Goal: Task Accomplishment & Management: Manage account settings

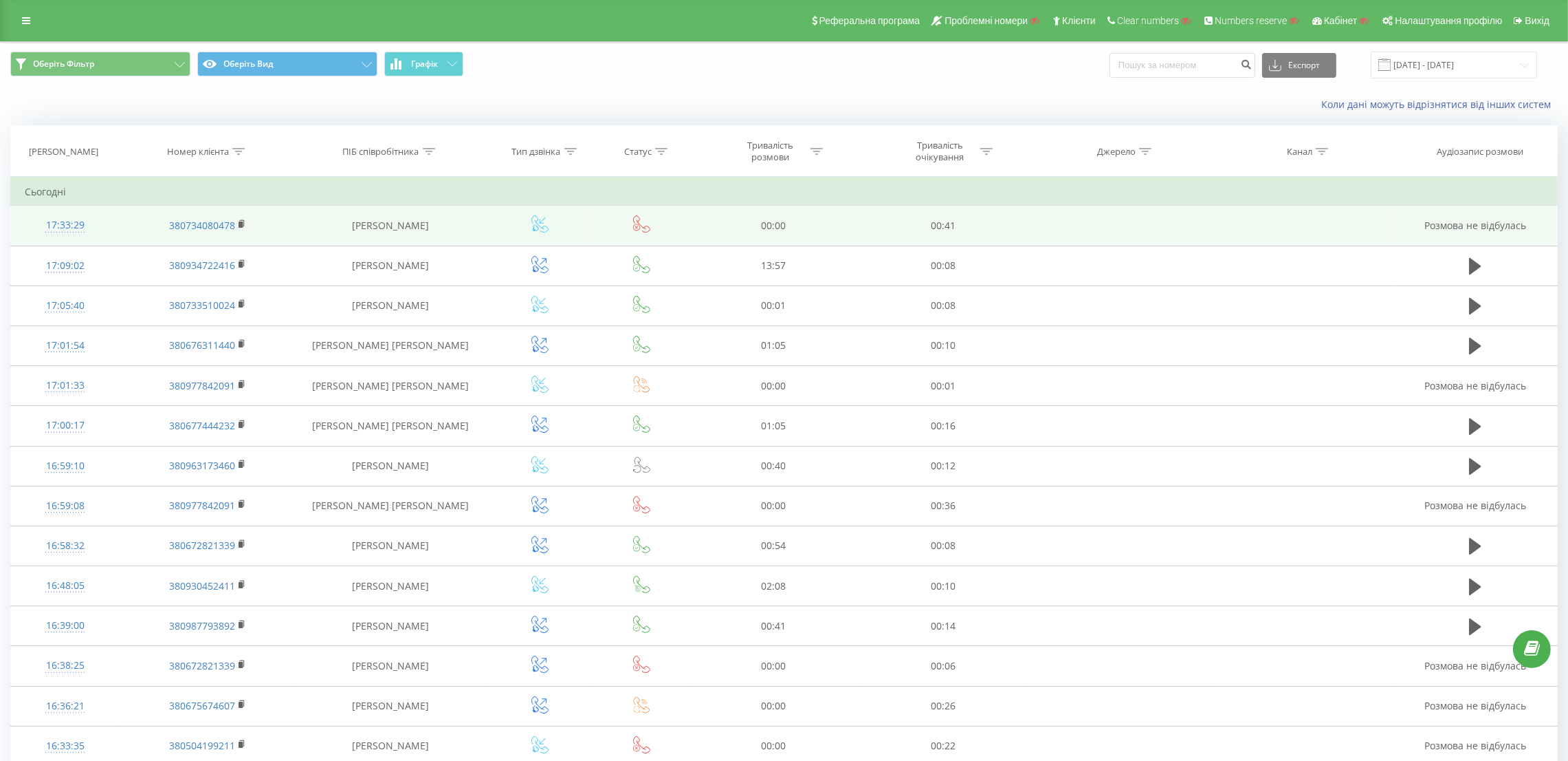
click at [60, 228] on div "17:33:29" at bounding box center [65, 225] width 81 height 27
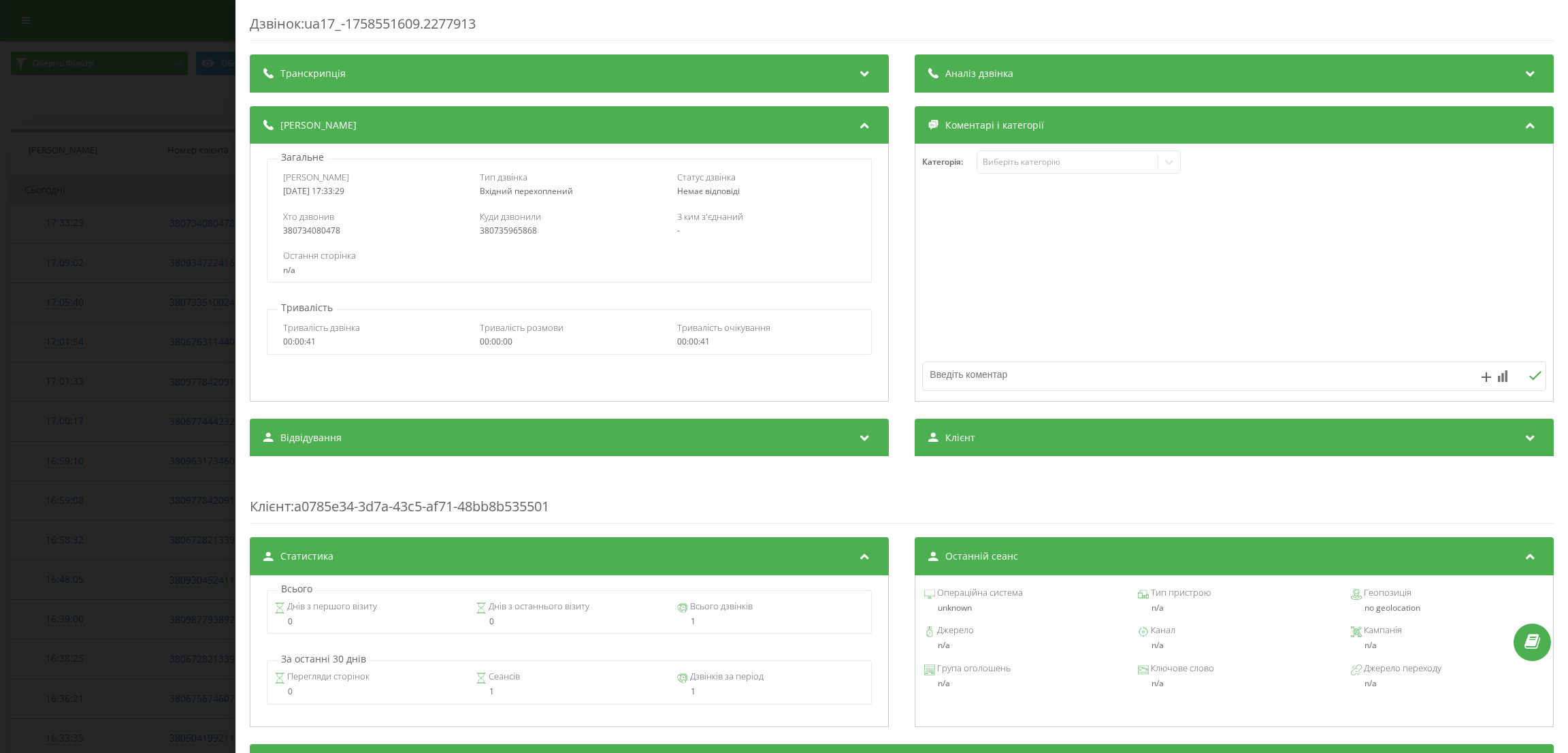
click at [110, 276] on div "Дзвінок : ua17_-1758551609.2277913 Транскрипція Для AI-аналізу майбутніх дзвінк…" at bounding box center [784, 376] width 1568 height 753
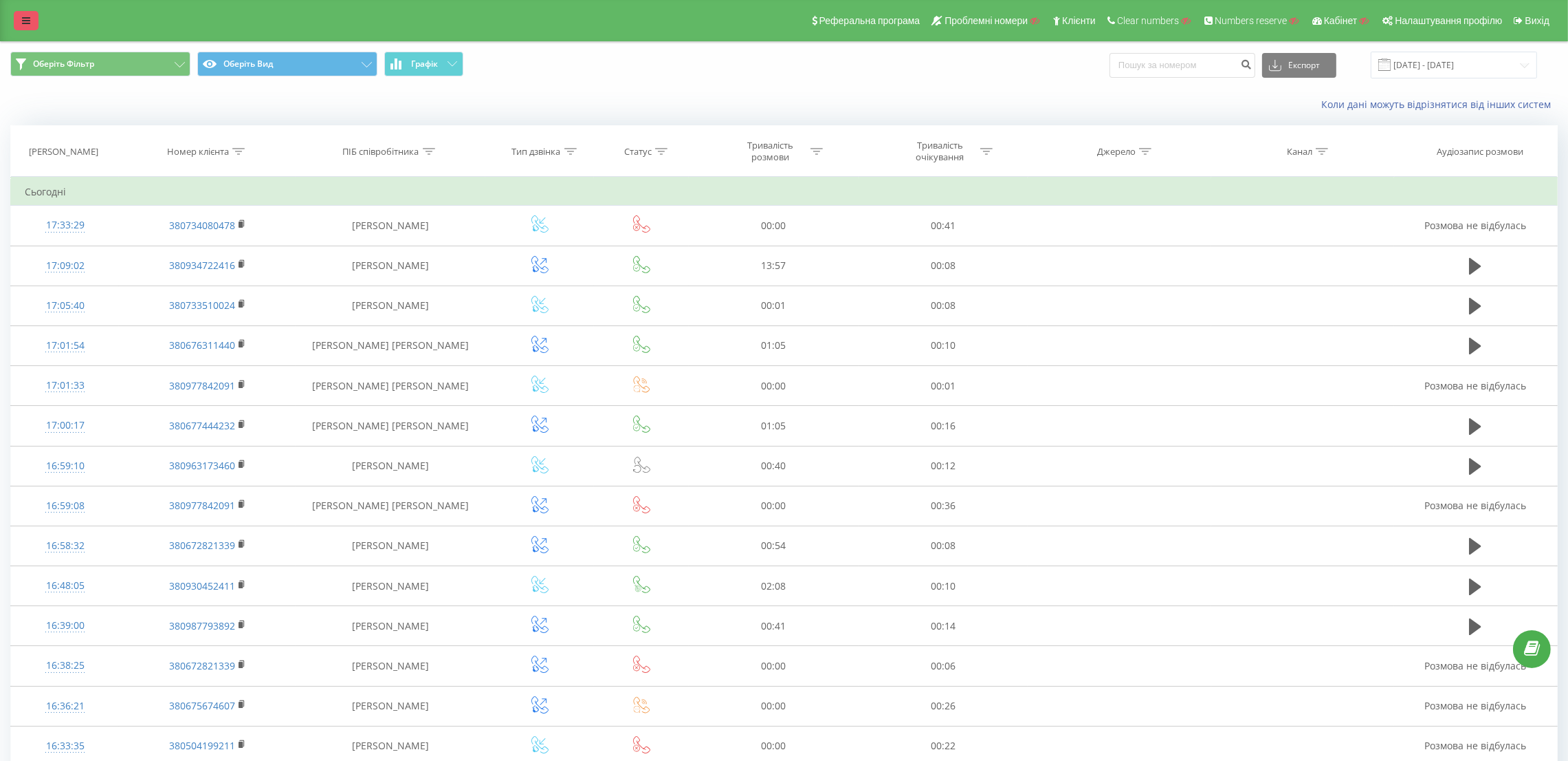
click at [22, 16] on link at bounding box center [26, 21] width 25 height 19
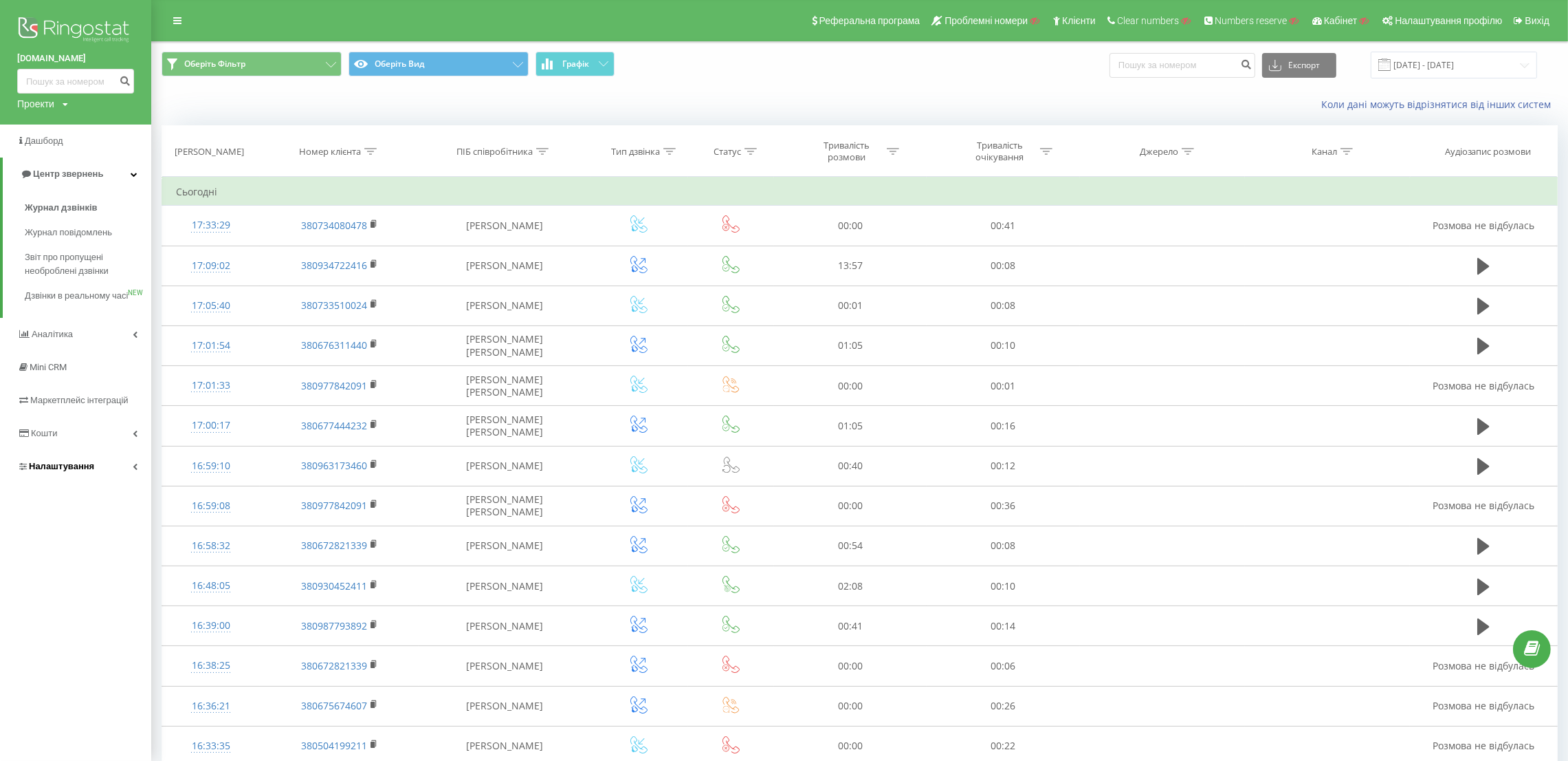
click at [74, 471] on span "Налаштування" at bounding box center [61, 467] width 65 height 10
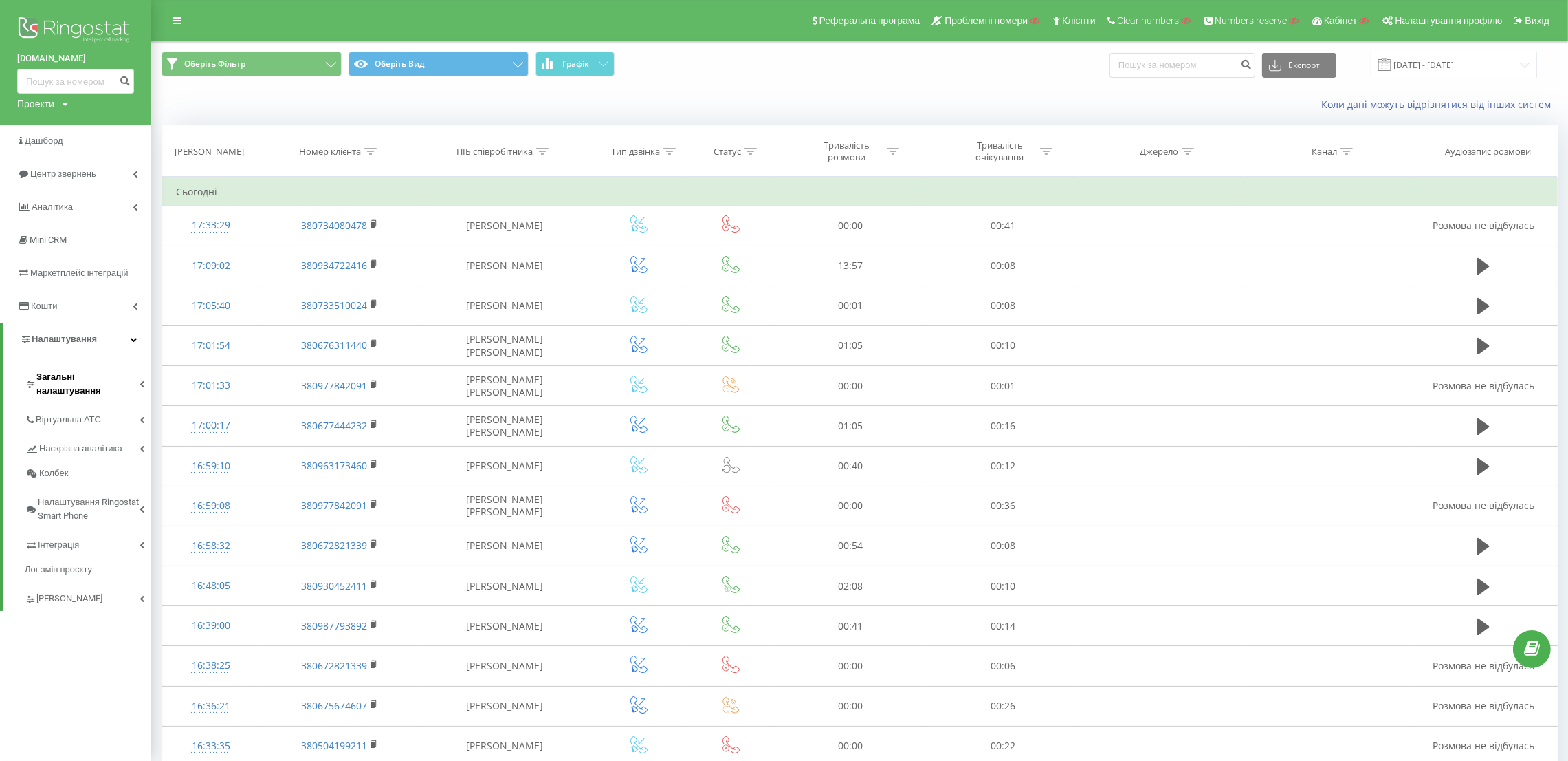
click at [94, 378] on span "Загальні налаштування" at bounding box center [88, 384] width 103 height 28
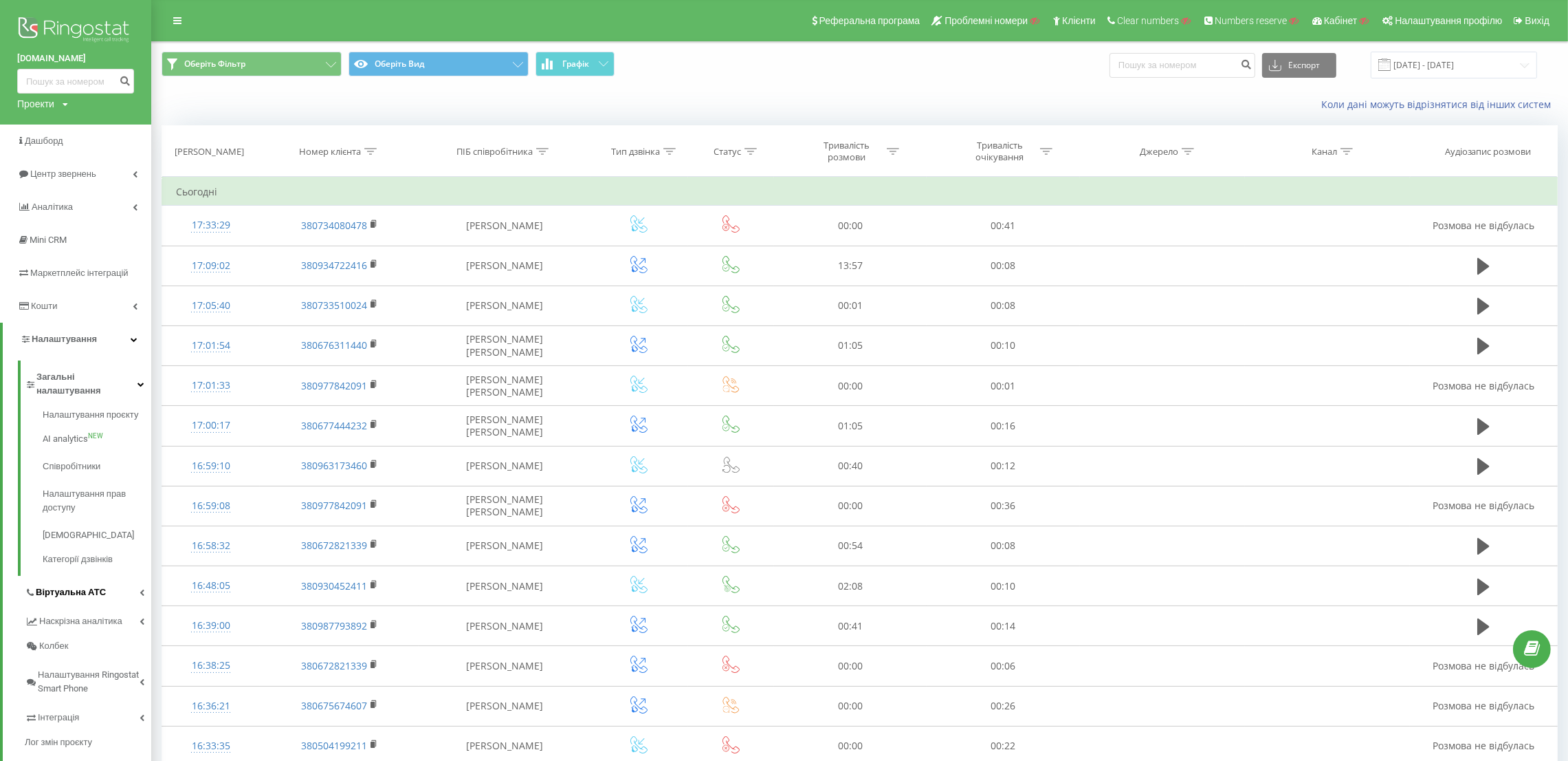
click at [90, 587] on link "Віртуальна АТС" at bounding box center [89, 590] width 127 height 29
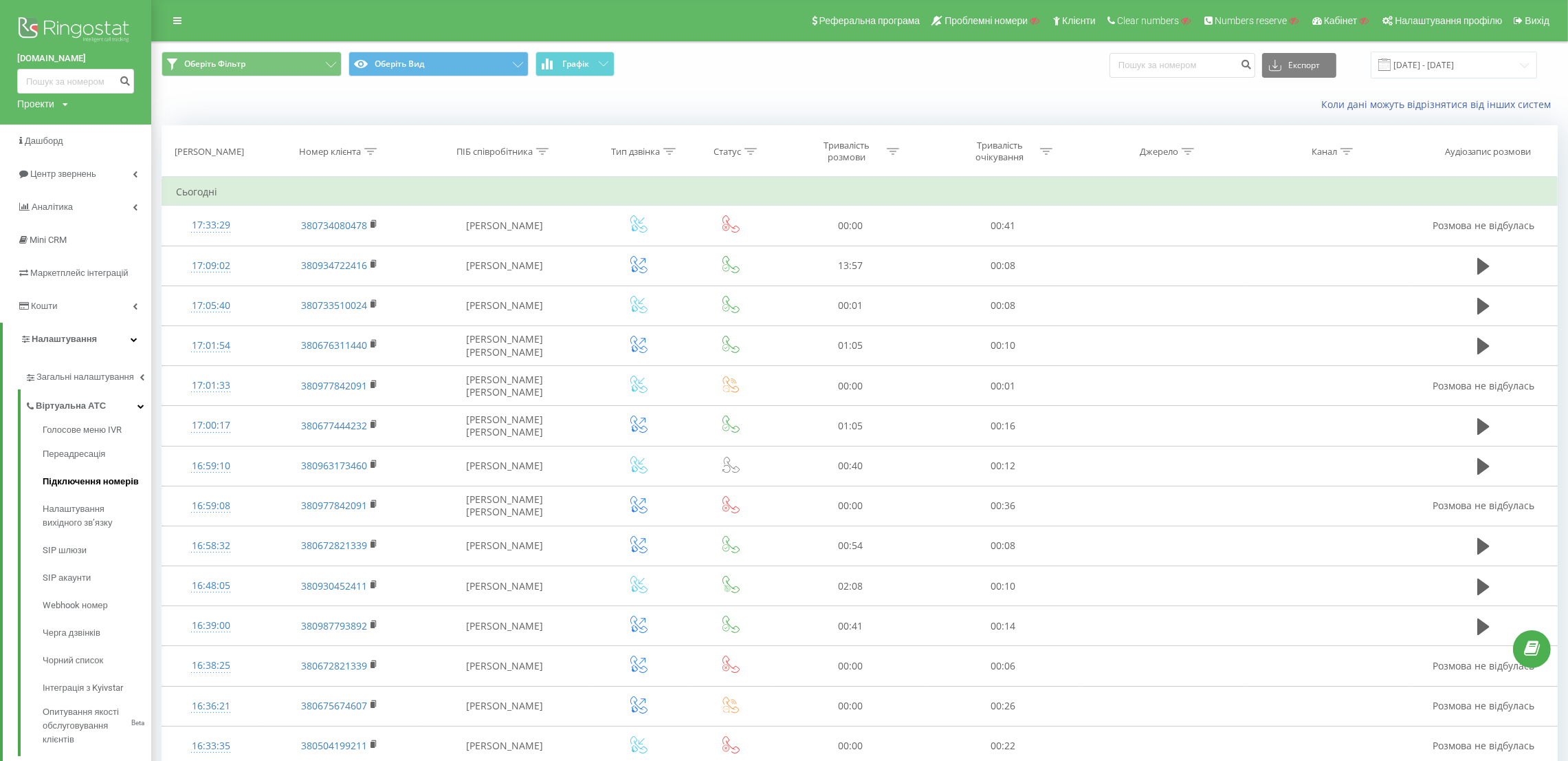
click at [101, 485] on span "Підключення номерів" at bounding box center [90, 481] width 96 height 14
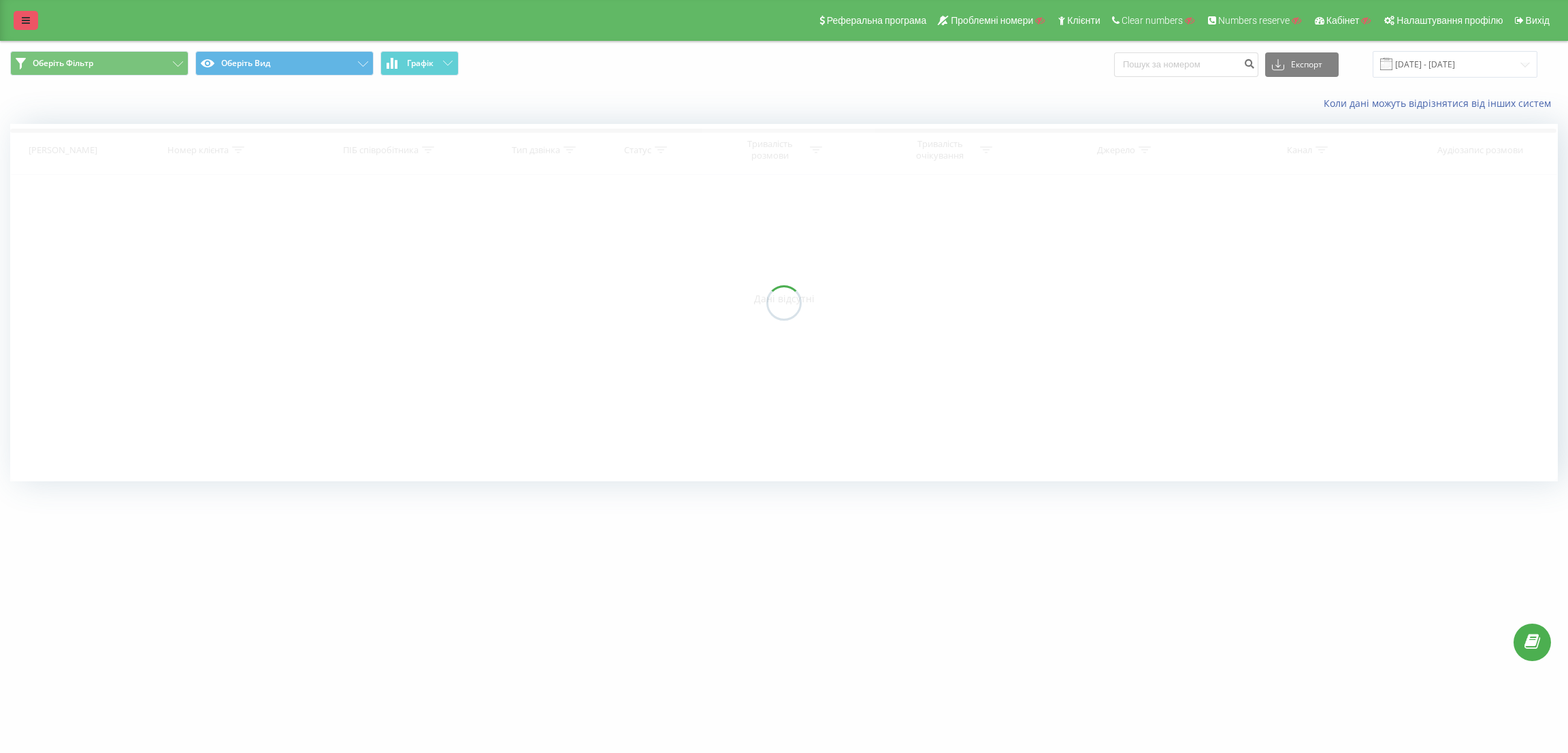
click at [23, 21] on icon at bounding box center [26, 20] width 9 height 9
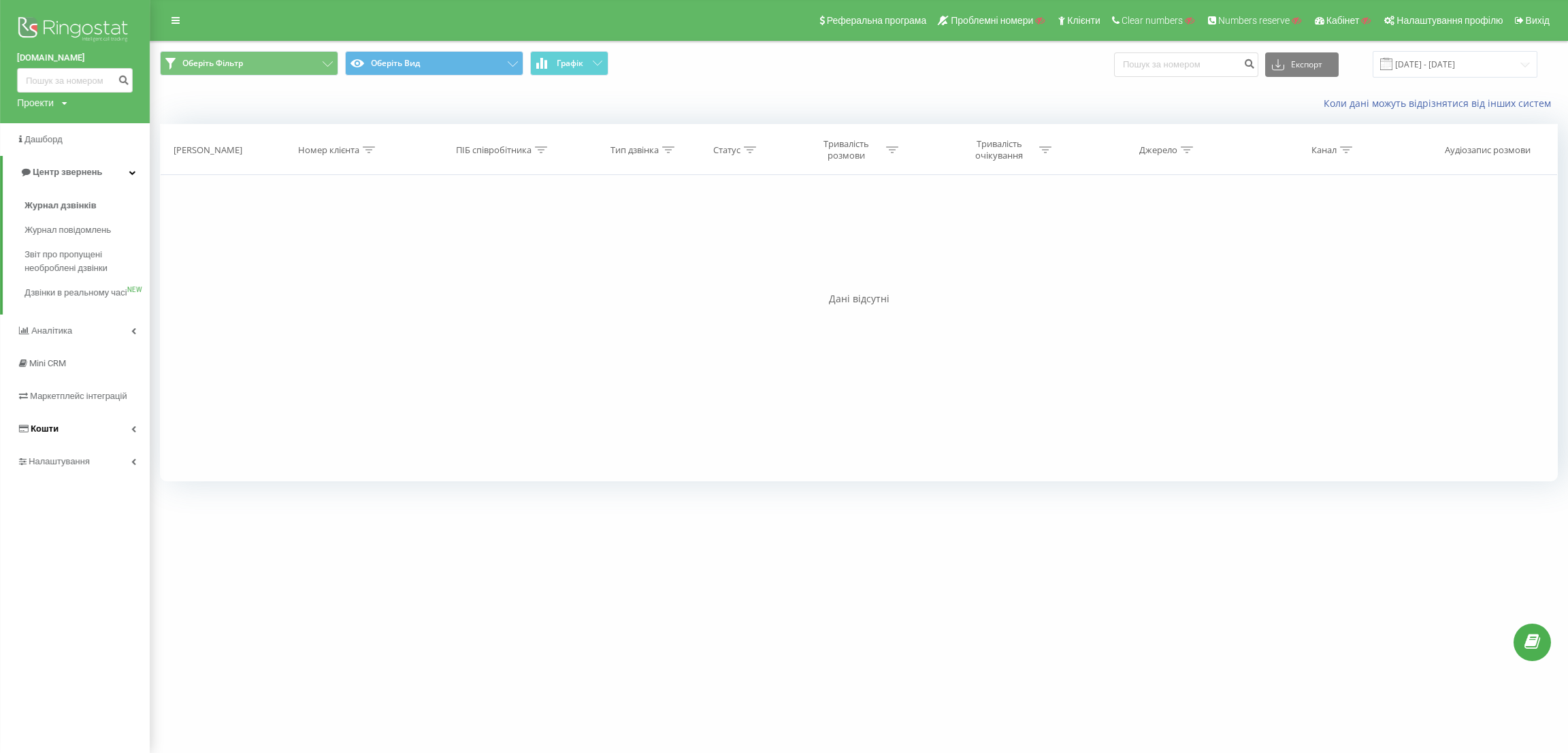
click at [68, 443] on link "Кошти" at bounding box center [75, 429] width 149 height 33
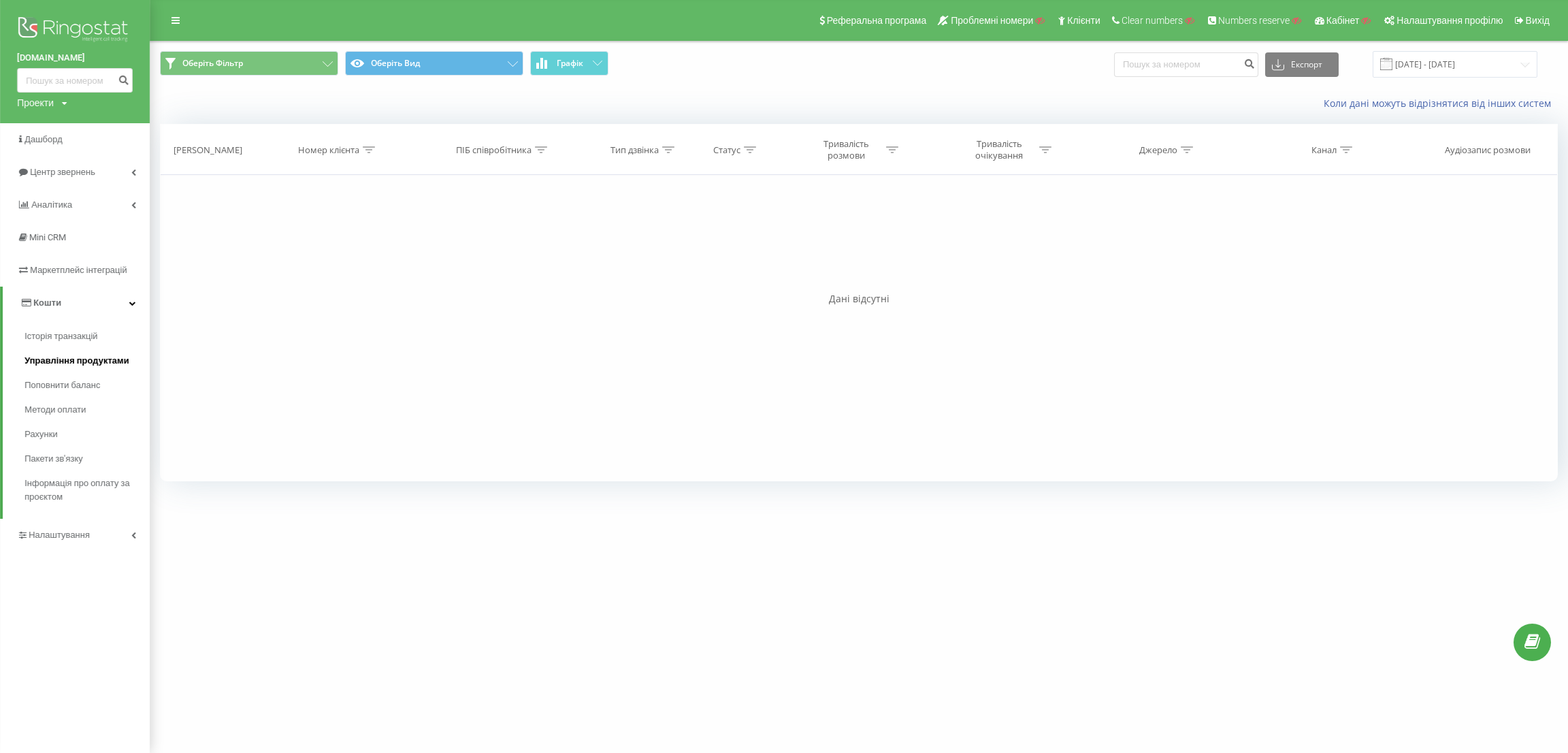
click at [83, 362] on span "Управління продуктами" at bounding box center [77, 361] width 105 height 14
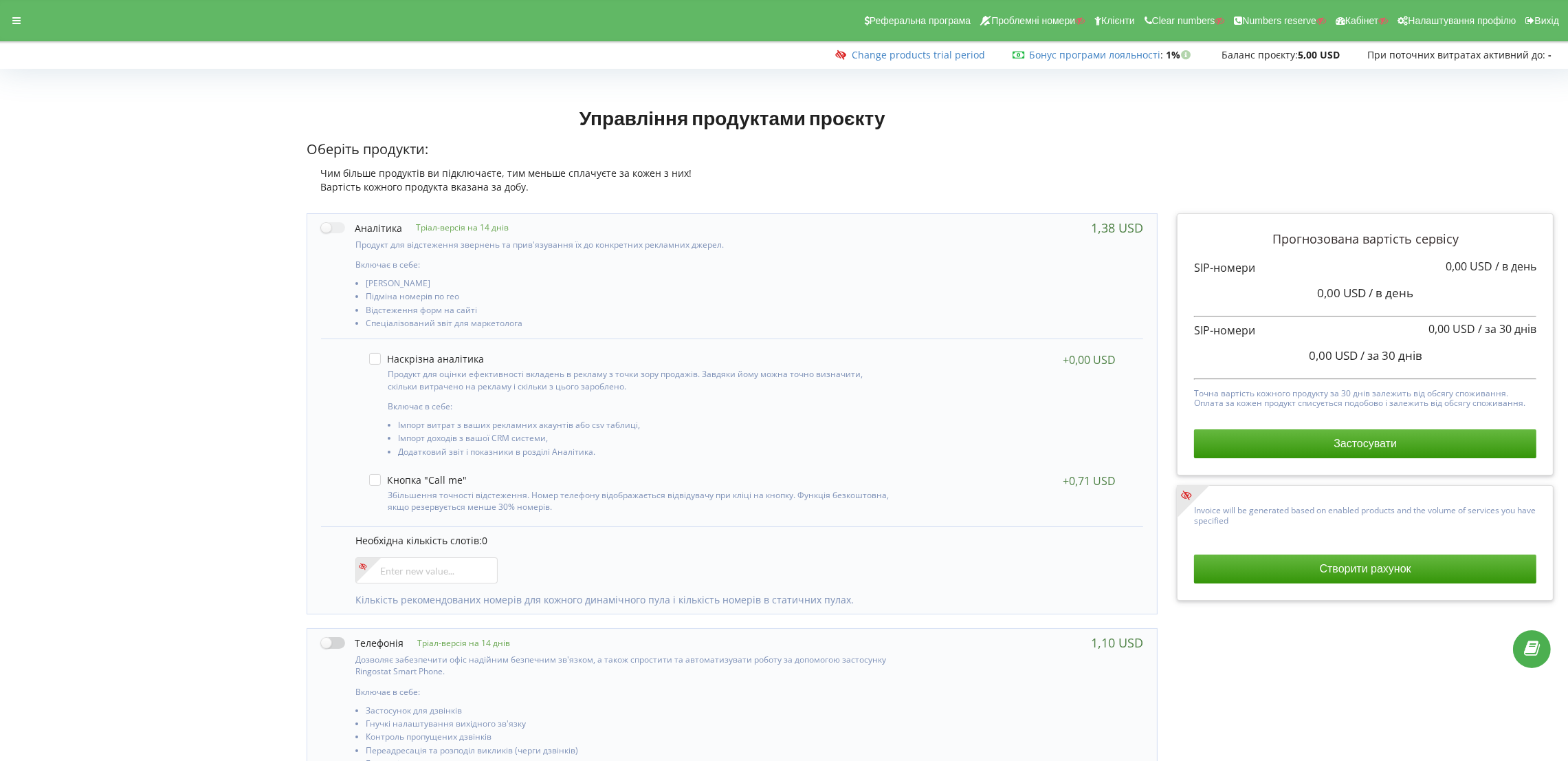
click at [335, 641] on label at bounding box center [362, 643] width 82 height 15
checkbox input "true"
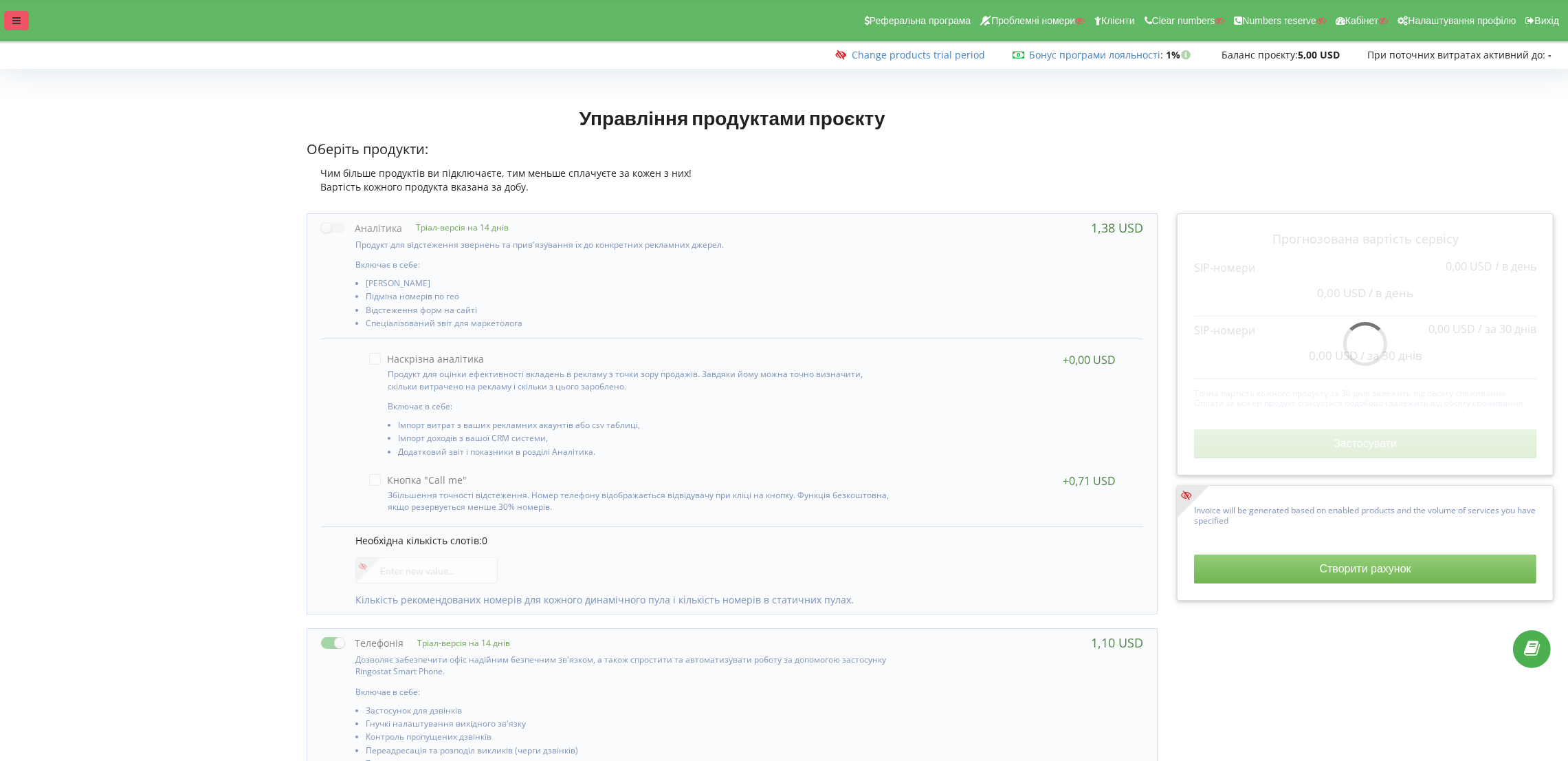
click at [11, 17] on div at bounding box center [16, 21] width 25 height 19
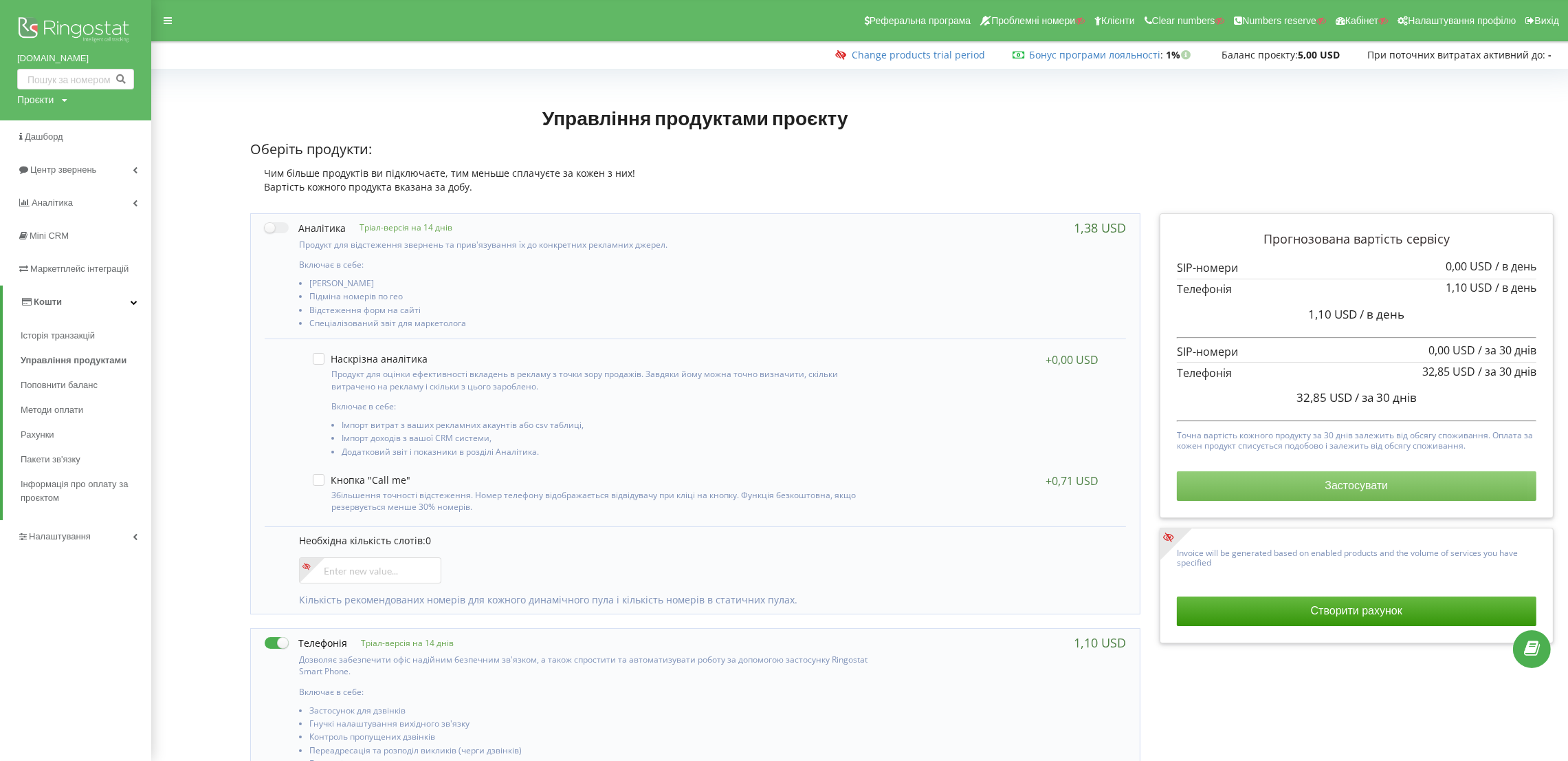
click at [1344, 477] on button "Застосувати" at bounding box center [1357, 485] width 359 height 29
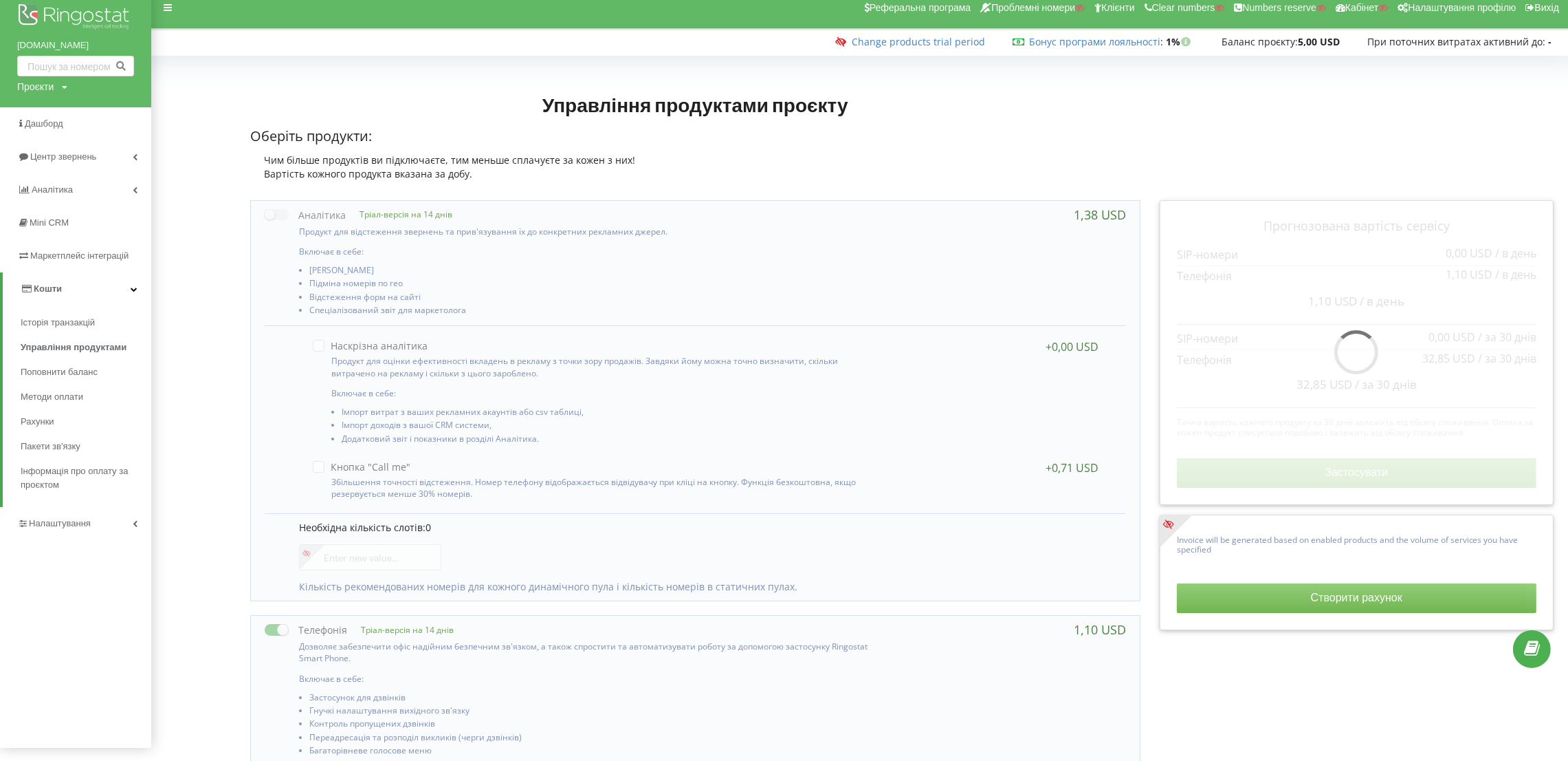
scroll to position [413, 0]
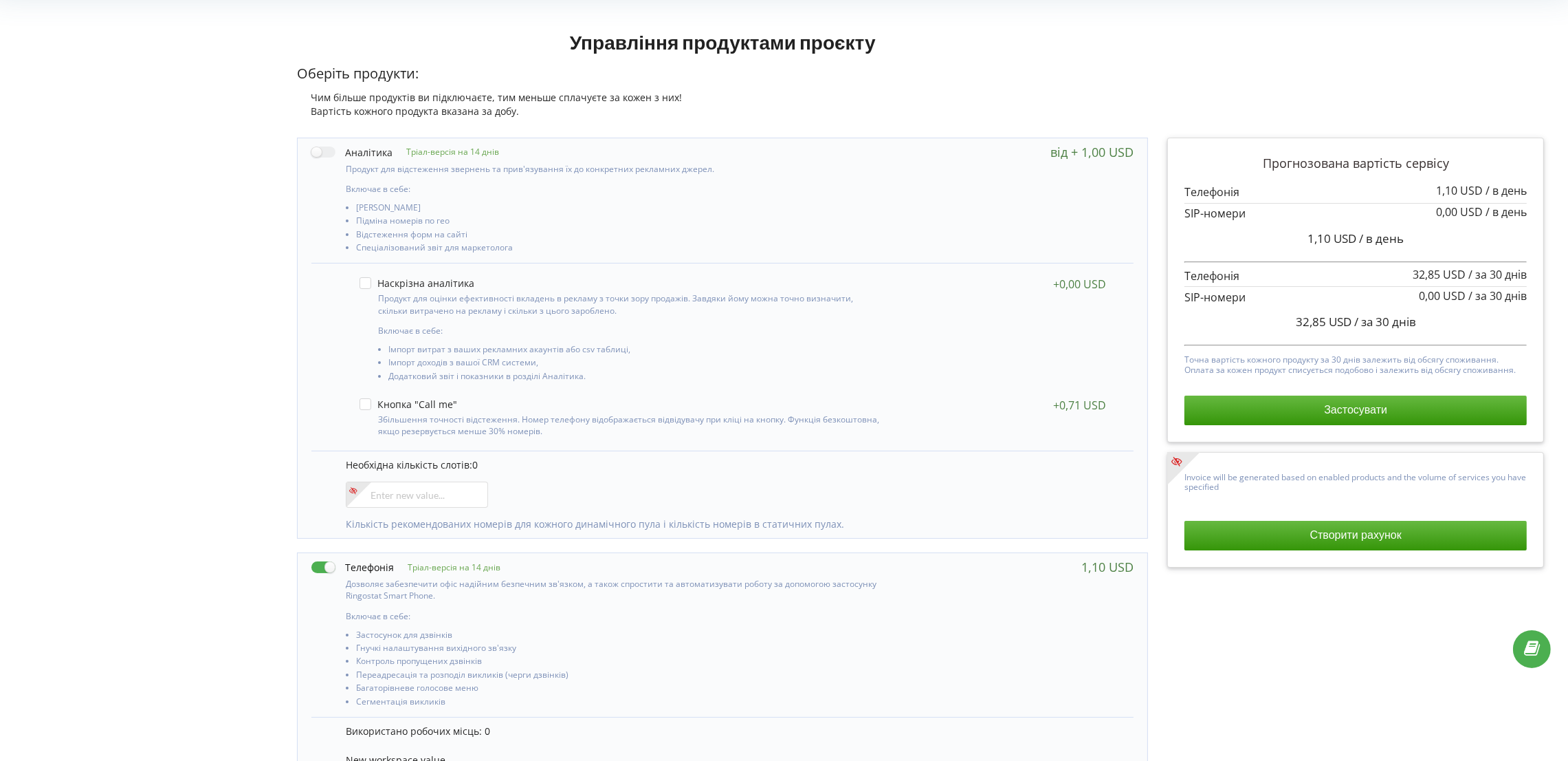
scroll to position [0, 10]
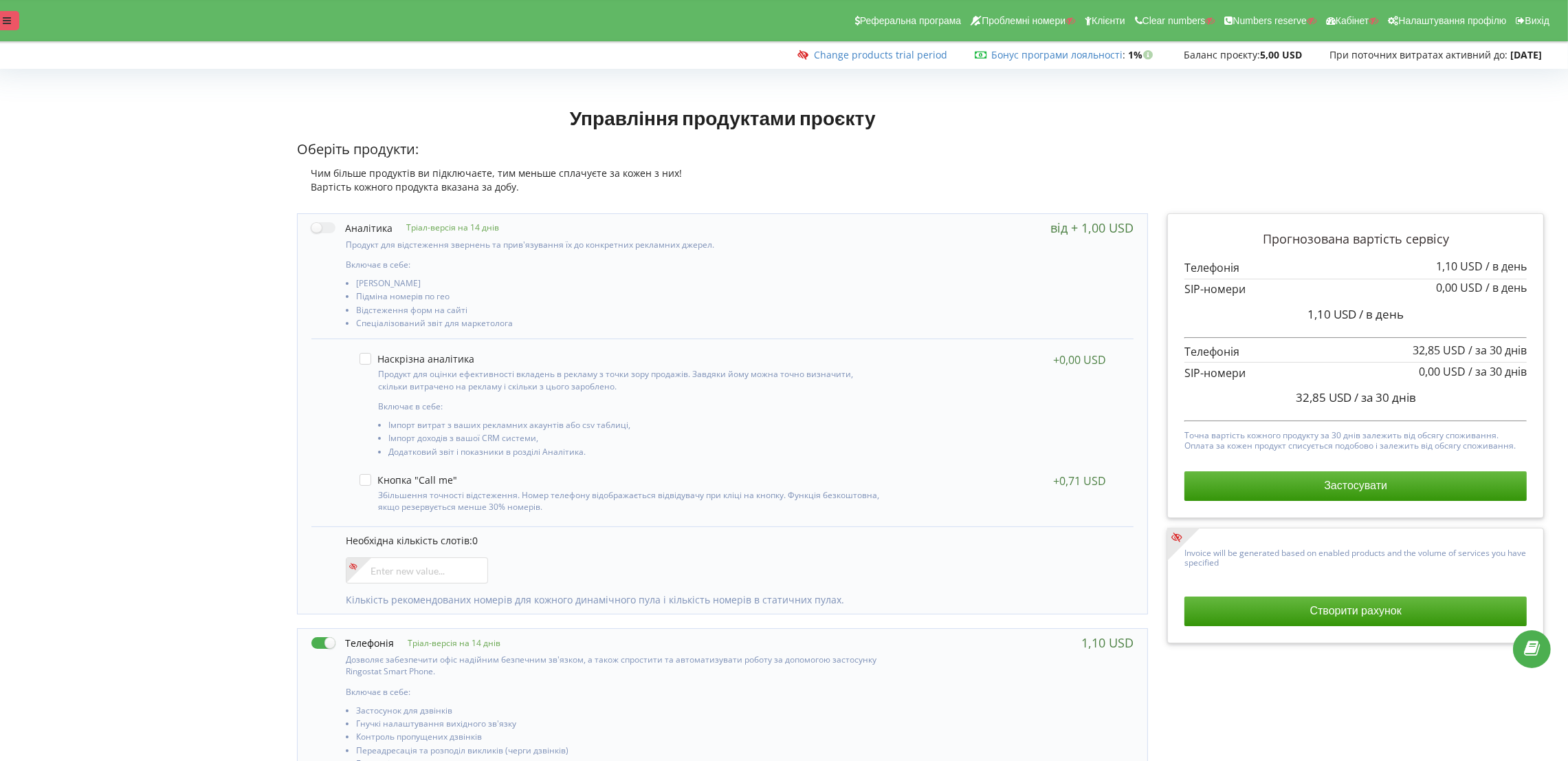
click at [3, 22] on icon at bounding box center [7, 20] width 9 height 10
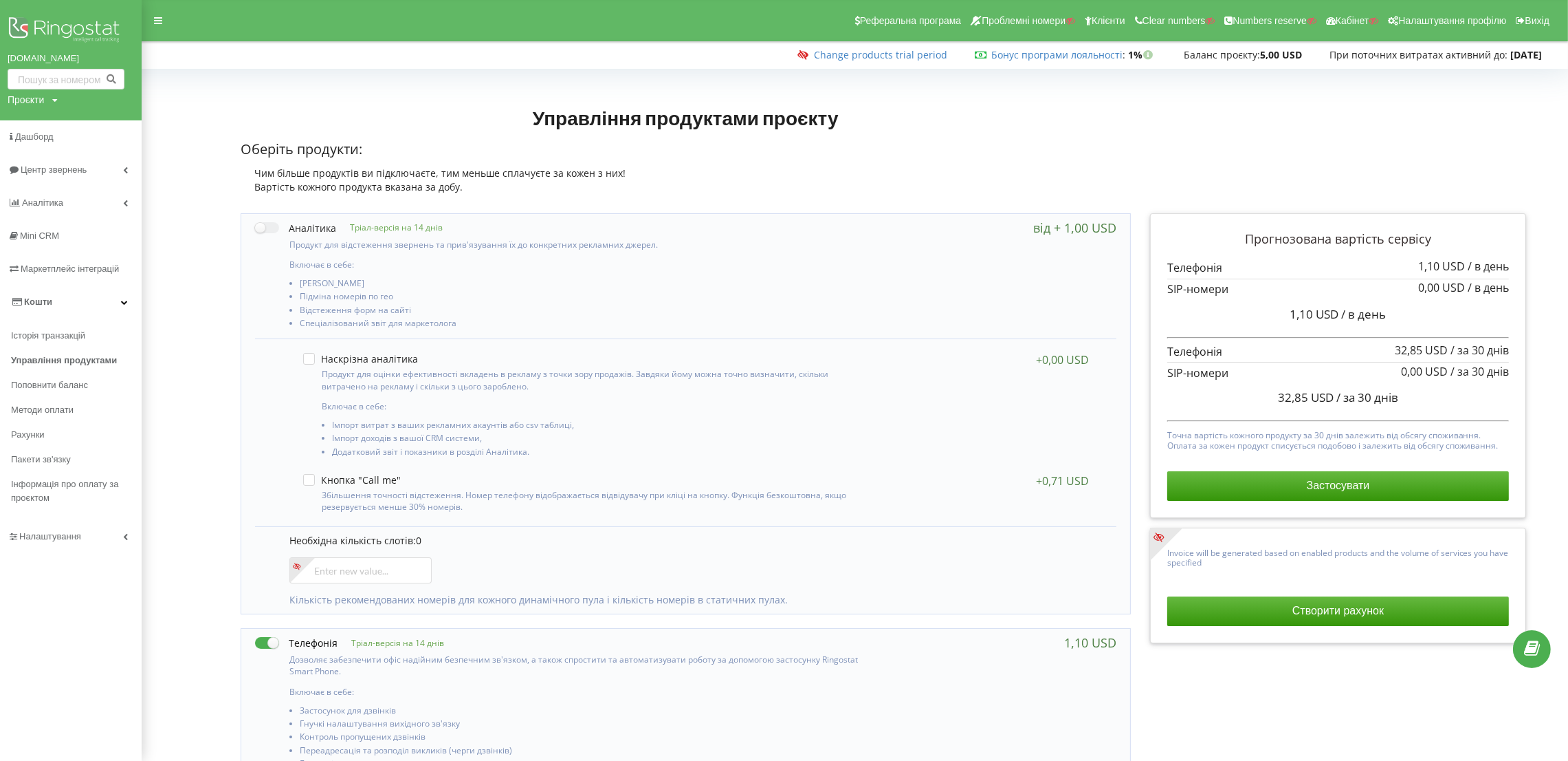
drag, startPoint x: 51, startPoint y: 533, endPoint x: 56, endPoint y: 518, distance: 15.8
click at [50, 537] on span "Налаштування" at bounding box center [49, 536] width 62 height 10
click at [83, 373] on span "Загальні налаштування" at bounding box center [73, 380] width 101 height 28
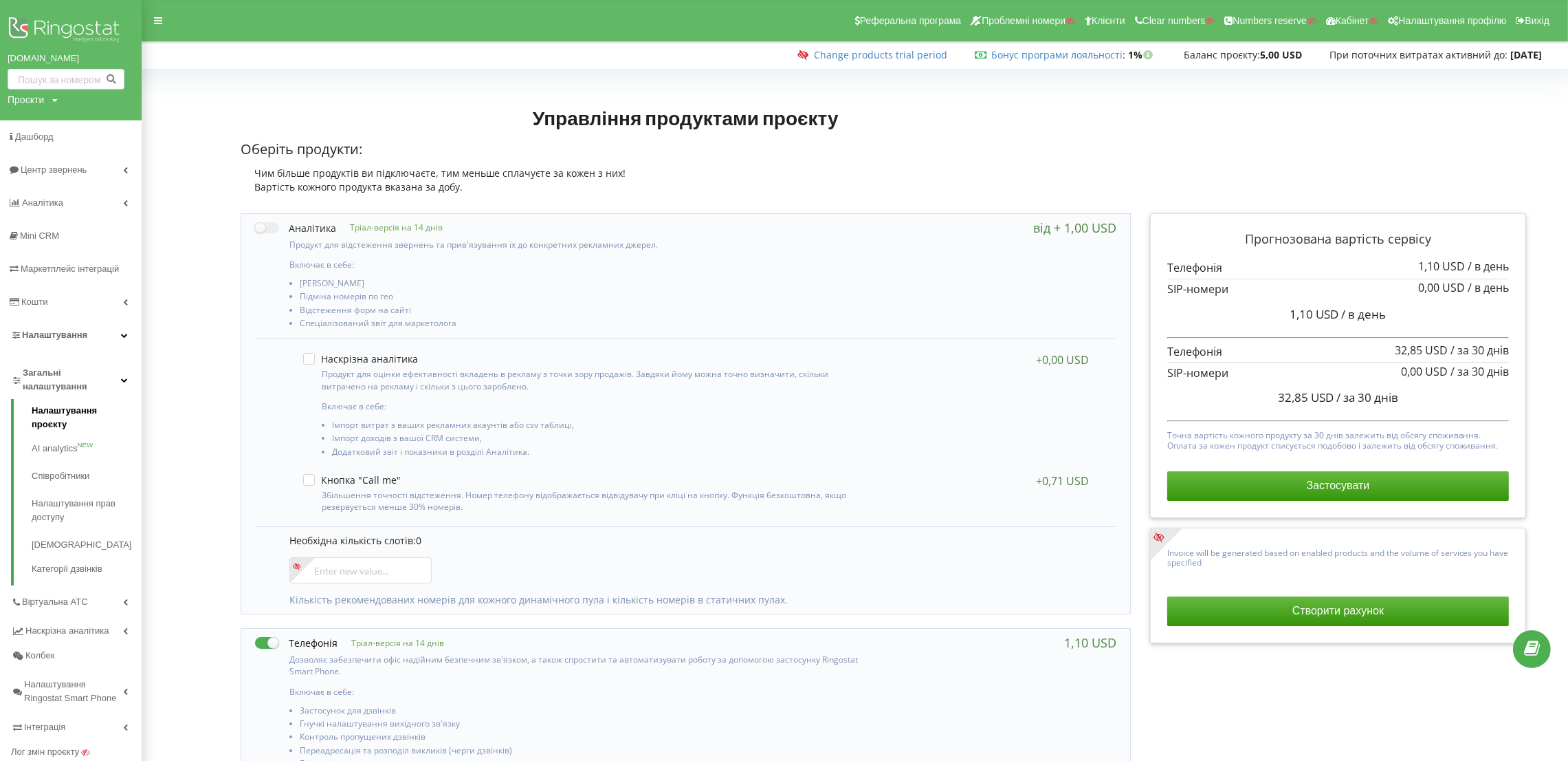
click at [63, 405] on div "Налаштування проєкту AI analytics NEW Співробітники Налаштування прав доступу С…" at bounding box center [76, 492] width 130 height 187
click at [63, 412] on link "Налаштування проєкту" at bounding box center [86, 420] width 110 height 31
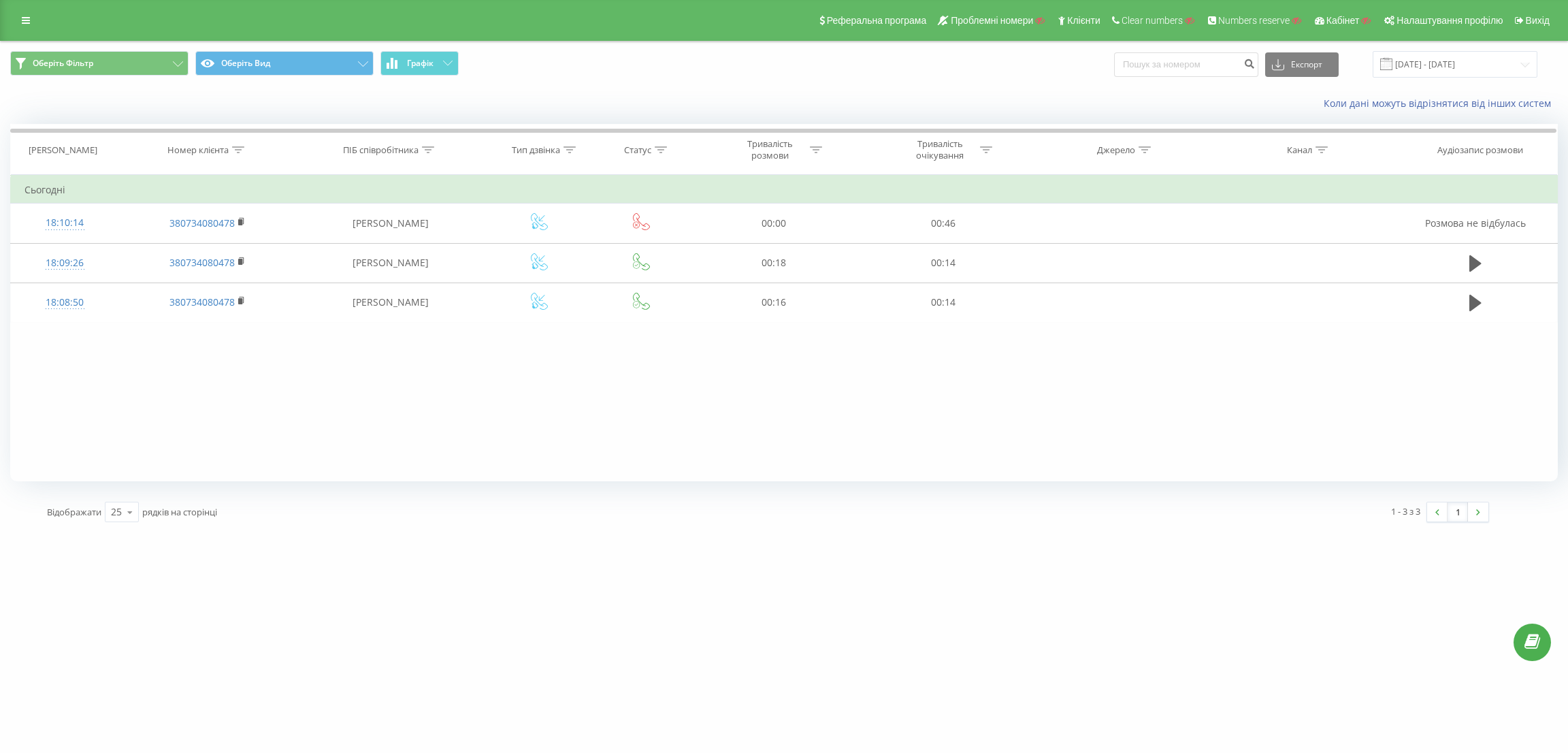
click at [27, 8] on div "Реферальна програма Проблемні номери Клієнти Clear numbers Numbers reserve Кабі…" at bounding box center [784, 21] width 1568 height 41
click at [27, 14] on link at bounding box center [26, 21] width 25 height 19
drag, startPoint x: 24, startPoint y: 21, endPoint x: 109, endPoint y: 110, distance: 123.1
click at [24, 22] on icon at bounding box center [26, 20] width 9 height 9
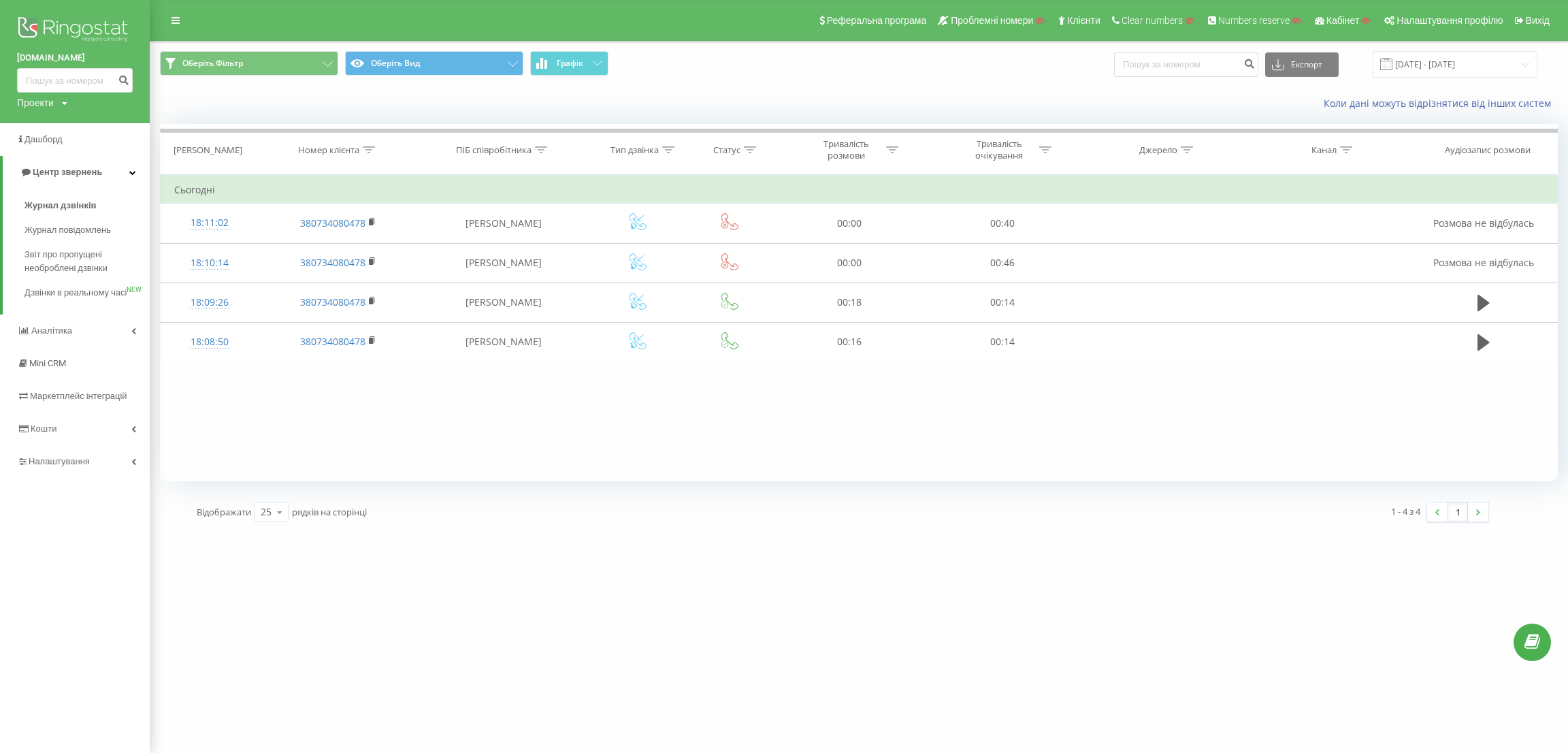
click at [79, 21] on img at bounding box center [75, 31] width 116 height 34
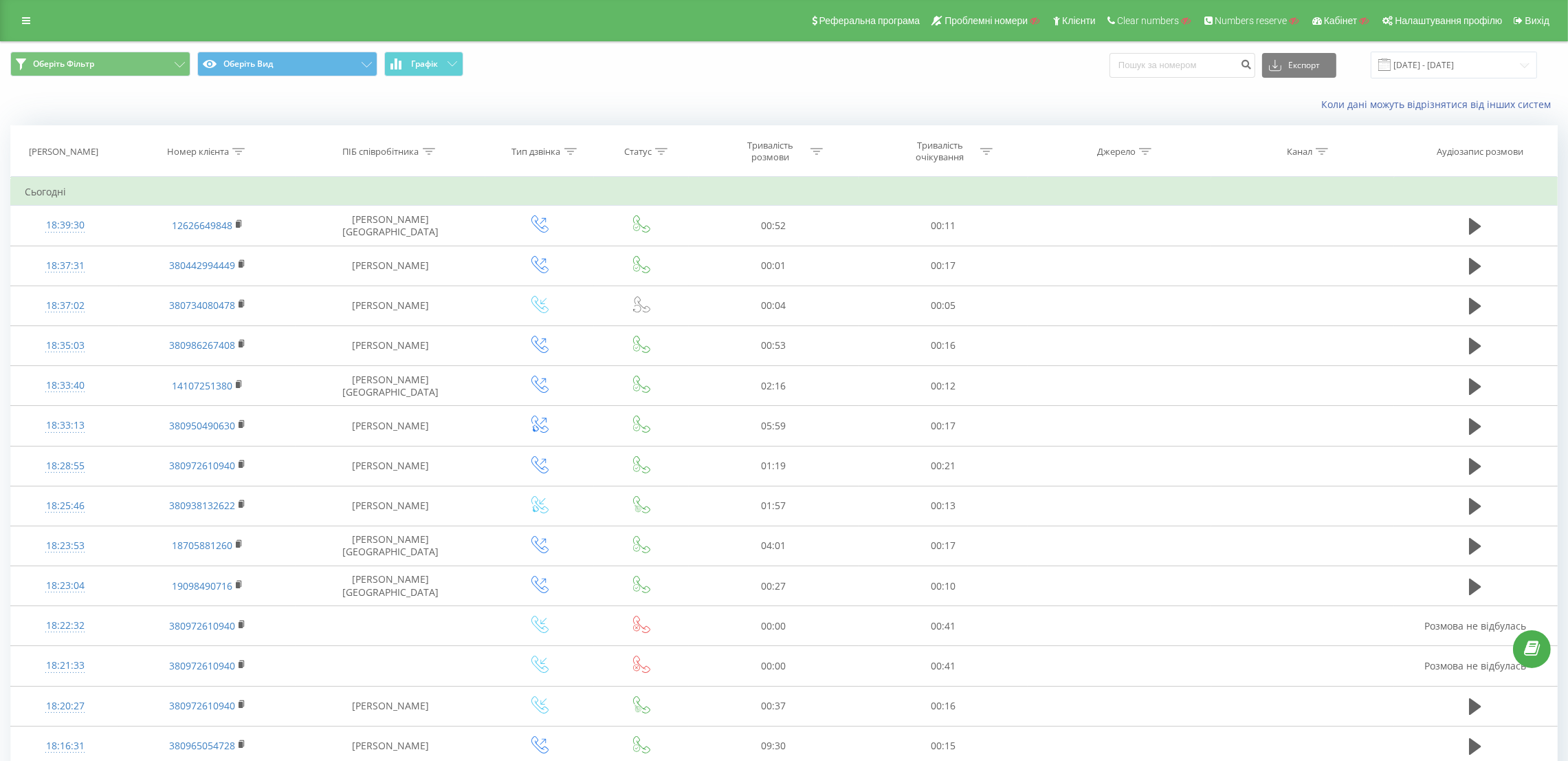
drag, startPoint x: 28, startPoint y: 20, endPoint x: 43, endPoint y: 36, distance: 21.9
click at [28, 22] on icon at bounding box center [26, 20] width 9 height 10
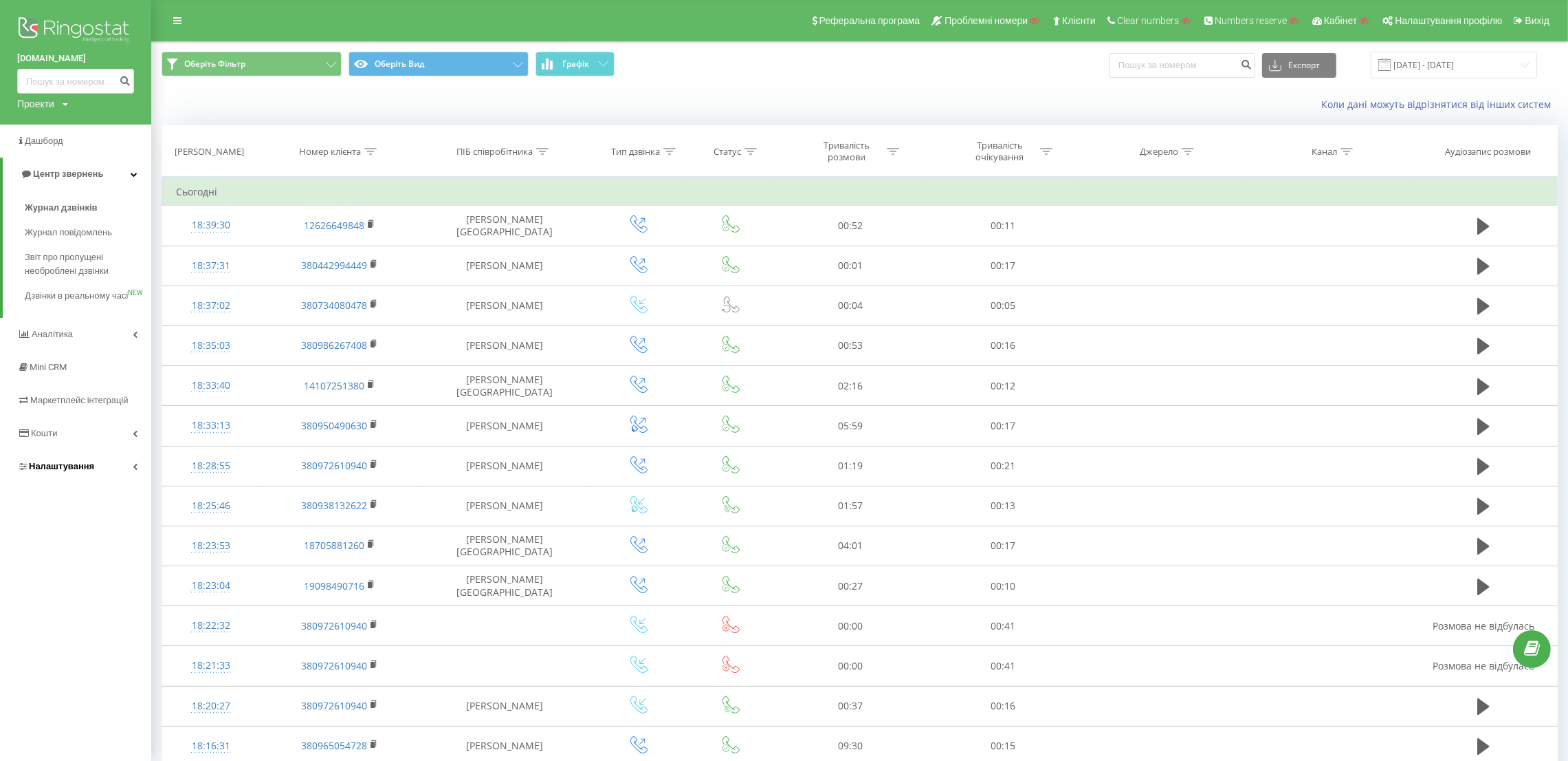
click at [77, 471] on span "Налаштування" at bounding box center [61, 467] width 65 height 10
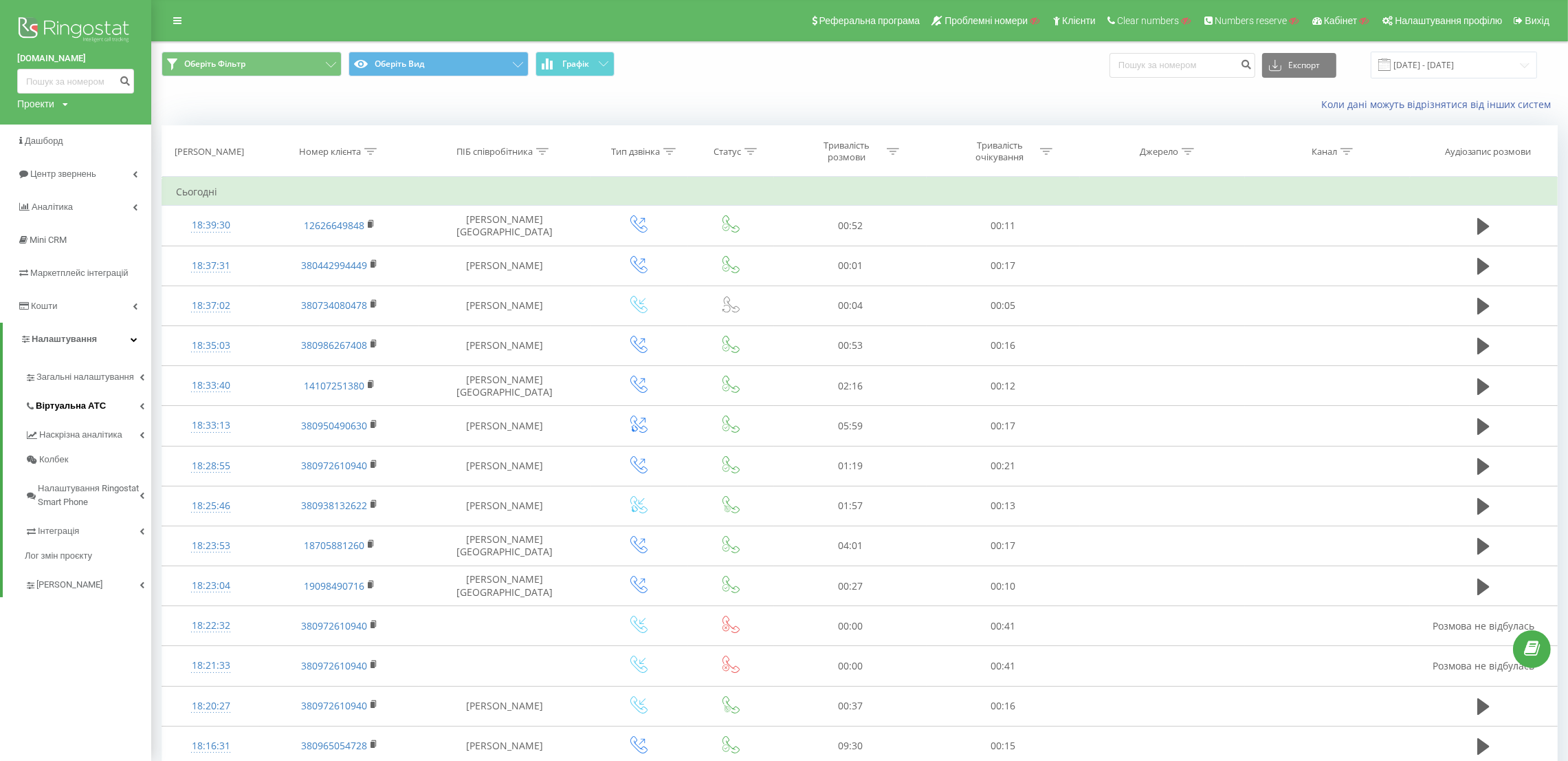
click at [79, 407] on span "Віртуальна АТС" at bounding box center [70, 406] width 70 height 14
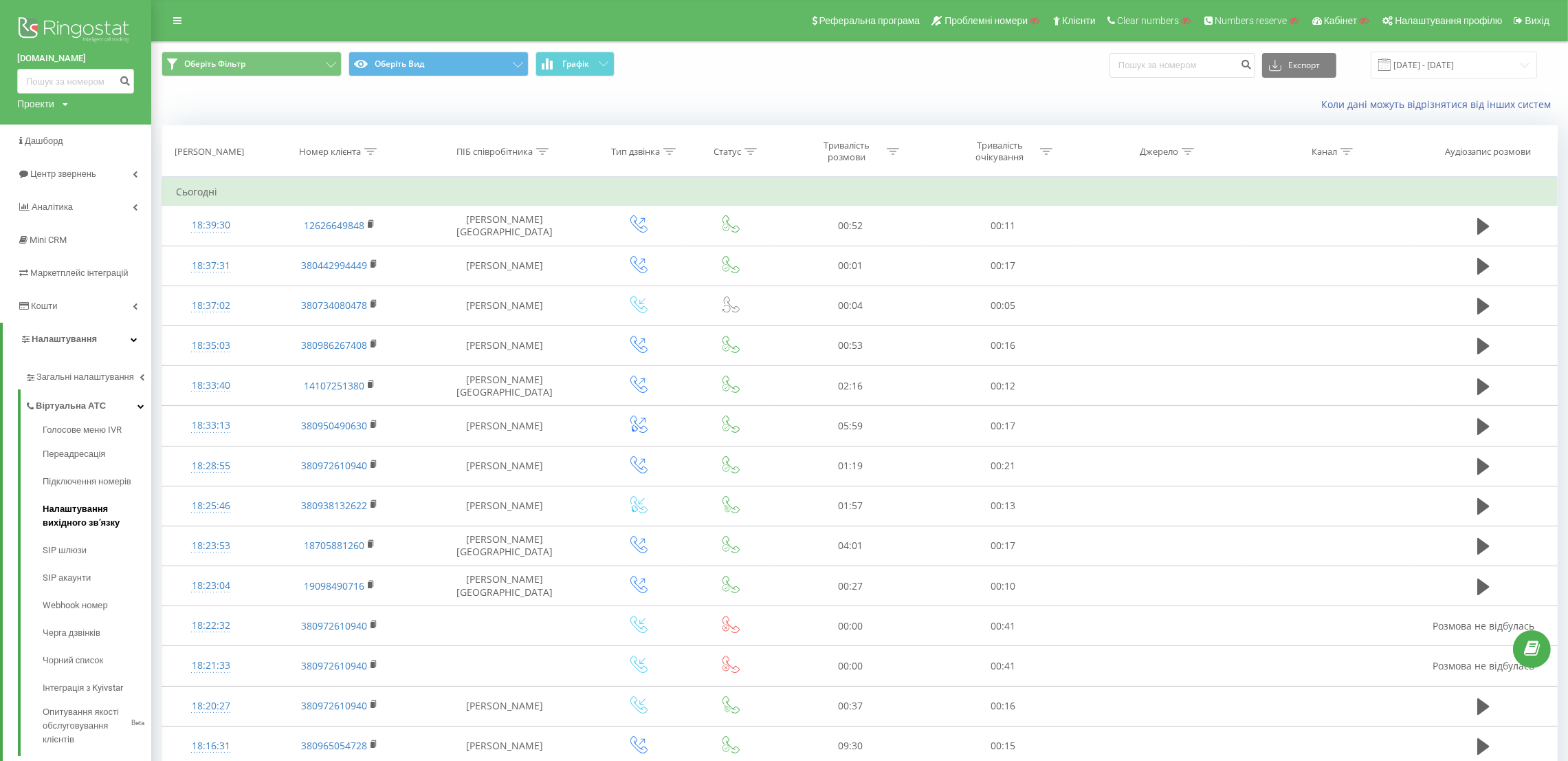
click at [88, 513] on span "Налаштування вихідного зв’язку" at bounding box center [93, 516] width 102 height 28
